Goal: Information Seeking & Learning: Learn about a topic

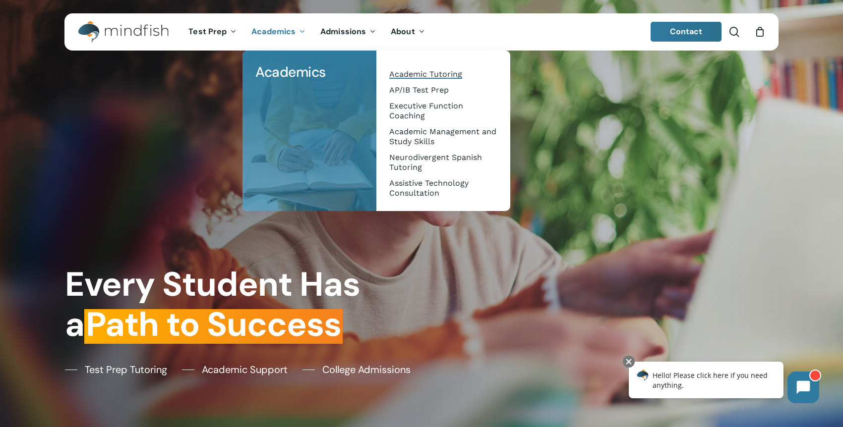
click at [417, 78] on span "Academic Tutoring" at bounding box center [425, 73] width 73 height 9
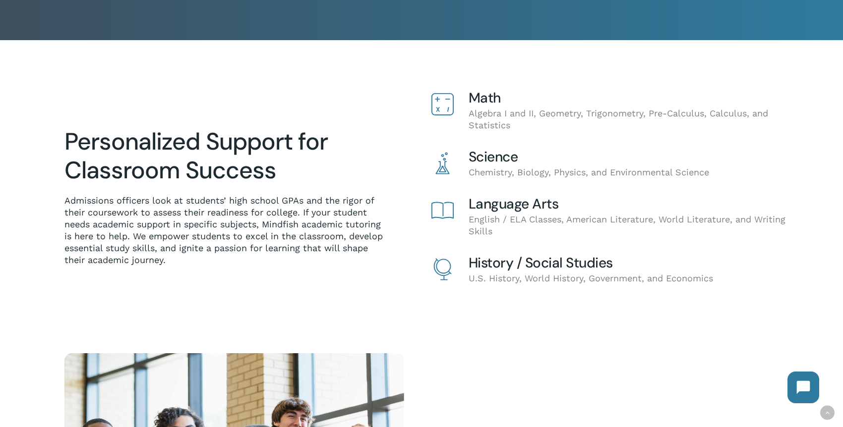
scroll to position [225, 0]
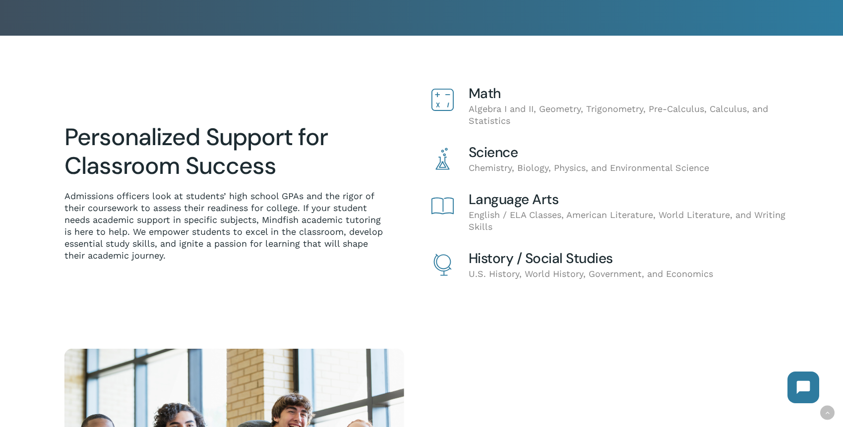
click at [445, 159] on icon at bounding box center [442, 159] width 22 height 22
click at [497, 150] on h4 "Science" at bounding box center [632, 152] width 327 height 15
click at [494, 157] on h4 "Science" at bounding box center [632, 152] width 327 height 15
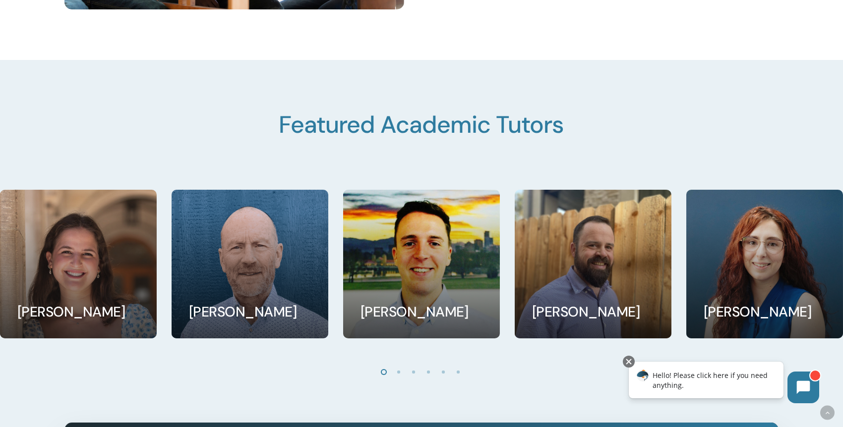
scroll to position [500, 0]
